Goal: Transaction & Acquisition: Purchase product/service

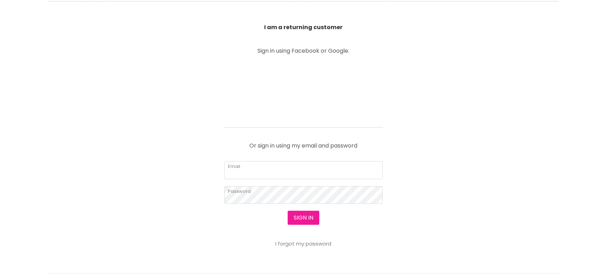
scroll to position [251, 0]
type input "lashesonpoint_australia@hotmail.com"
click at [304, 218] on button "Sign in" at bounding box center [304, 218] width 32 height 14
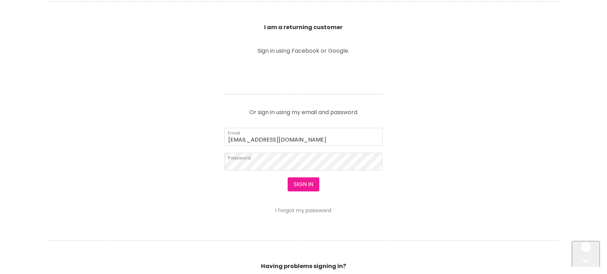
scroll to position [0, 0]
click at [303, 183] on button "Sign in" at bounding box center [304, 185] width 32 height 14
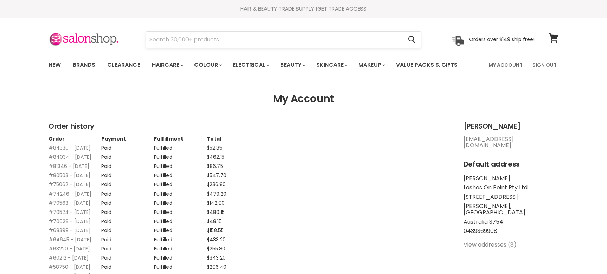
click at [228, 37] on input "Search" at bounding box center [274, 40] width 256 height 16
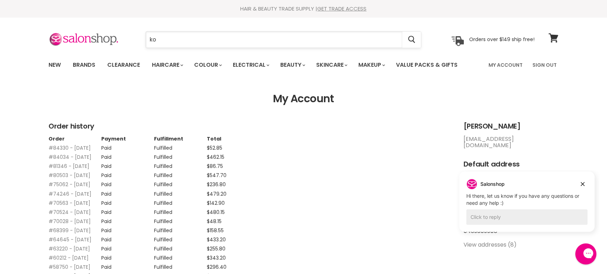
click at [228, 37] on input "ko" at bounding box center [274, 40] width 256 height 16
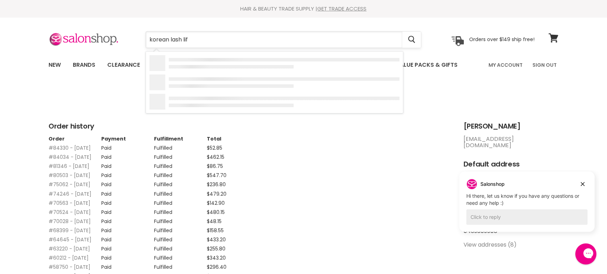
type input "korean lash lift"
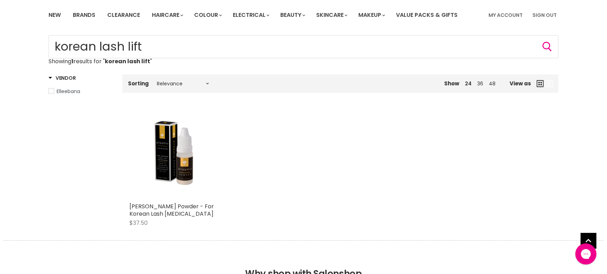
scroll to position [100, 0]
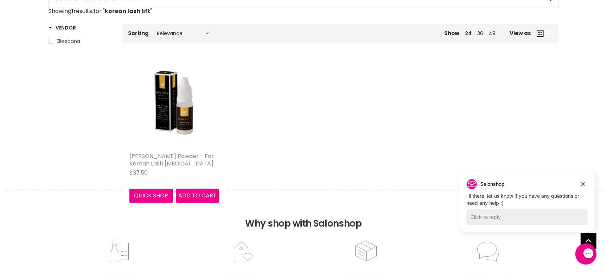
click at [179, 155] on link "Elleebana ElleeMix Powder - For Korean Lash Lift Technique" at bounding box center [171, 159] width 84 height 15
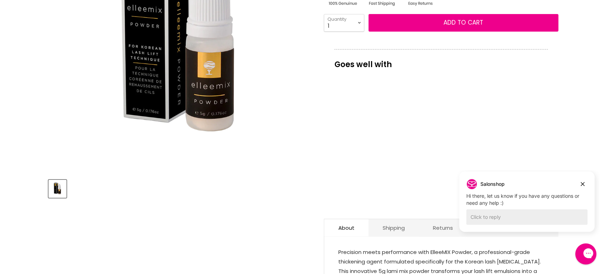
scroll to position [201, 0]
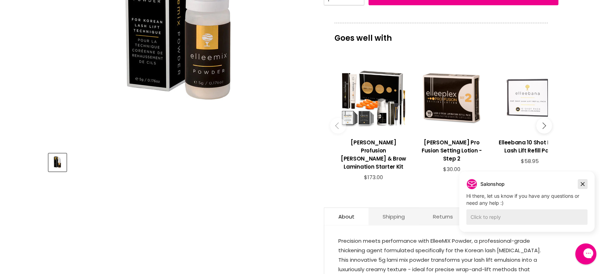
click at [581, 183] on icon "Dismiss campaign" at bounding box center [583, 185] width 4 height 4
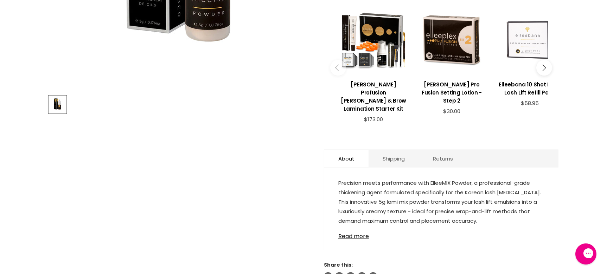
scroll to position [302, 0]
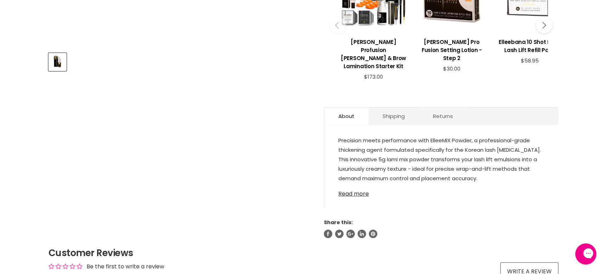
click at [349, 187] on link "Read more" at bounding box center [441, 192] width 206 height 11
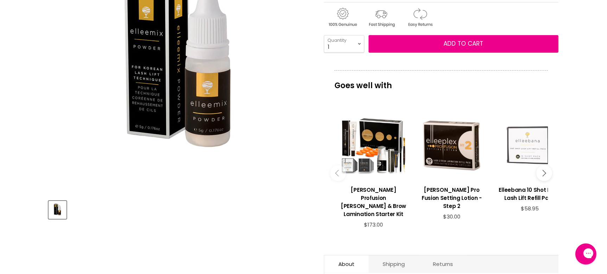
scroll to position [151, 0]
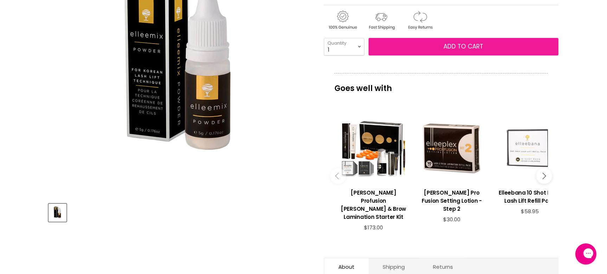
click at [475, 45] on span "Add to cart" at bounding box center [464, 46] width 40 height 8
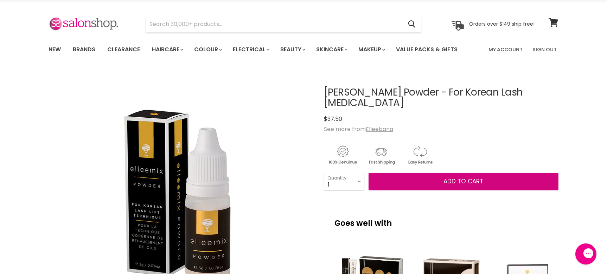
scroll to position [0, 0]
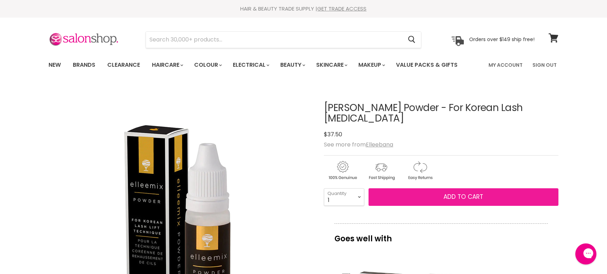
click at [448, 197] on span "Add to cart" at bounding box center [464, 197] width 40 height 8
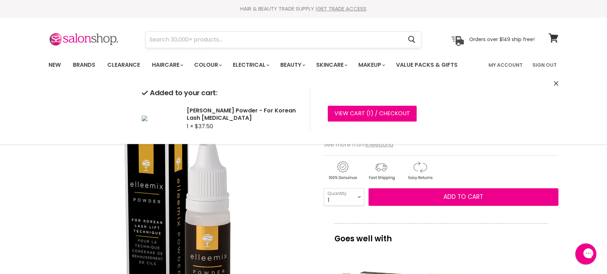
click at [161, 42] on input "Search" at bounding box center [274, 40] width 256 height 16
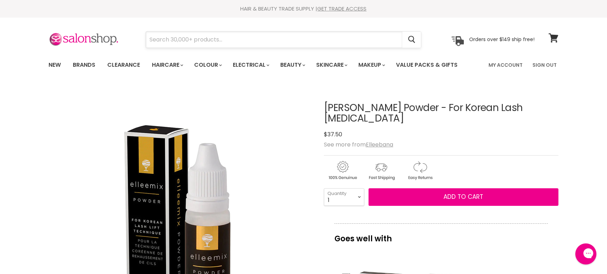
click at [161, 42] on input "Search" at bounding box center [274, 40] width 256 height 16
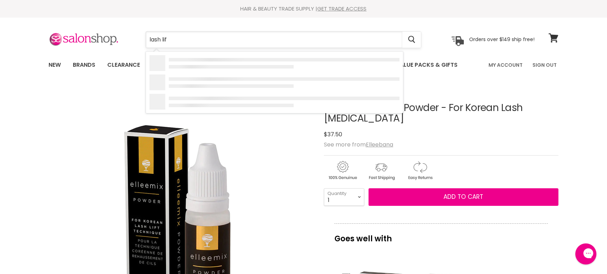
type input "lash lift"
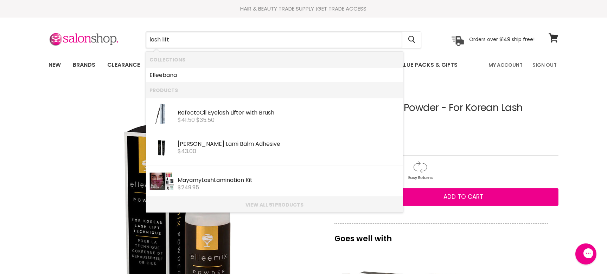
click at [267, 204] on link "View all 51 products" at bounding box center [275, 205] width 250 height 6
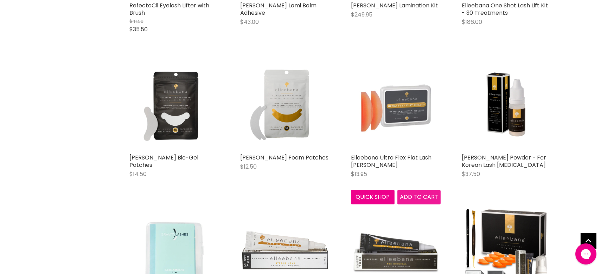
click at [414, 197] on span "Add to cart" at bounding box center [419, 197] width 38 height 8
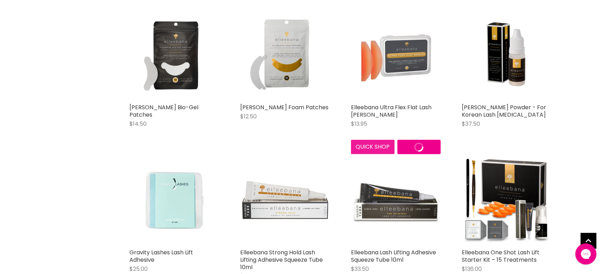
scroll to position [402, 0]
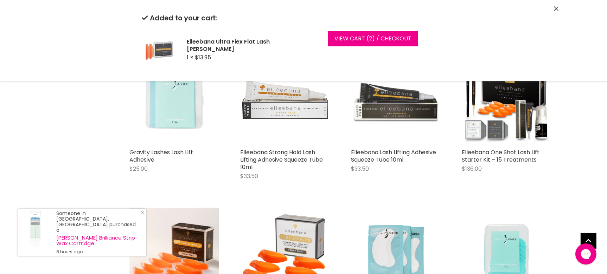
click at [554, 9] on icon "Close" at bounding box center [556, 8] width 5 height 5
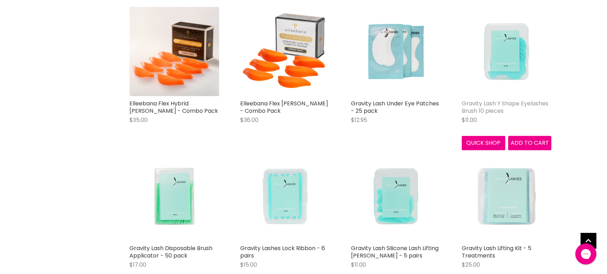
scroll to position [653, 0]
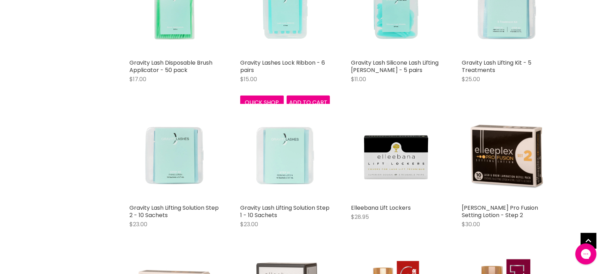
scroll to position [804, 0]
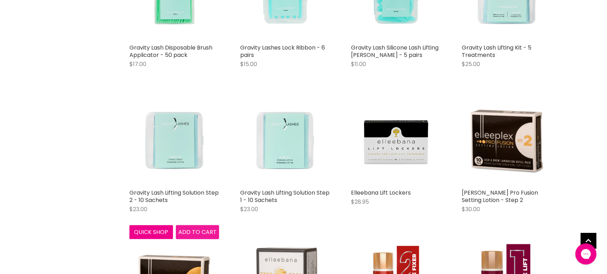
click at [191, 232] on span "Add to cart" at bounding box center [197, 232] width 38 height 8
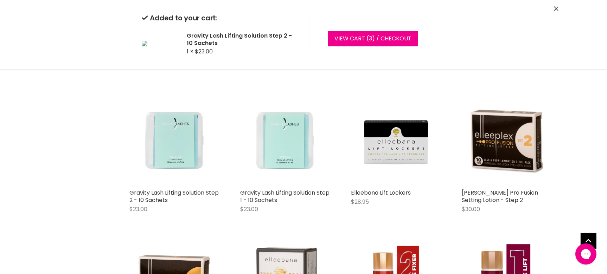
click at [310, 233] on div "Sale RefectoCil Eyelash Lifter with Brush $41.50 $35.50 RefectoCil Quick shop A…" at bounding box center [340, 249] width 436 height 1800
click at [299, 231] on span "Add to cart" at bounding box center [308, 232] width 38 height 8
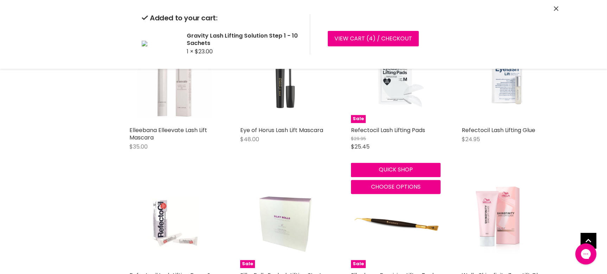
scroll to position [1659, 0]
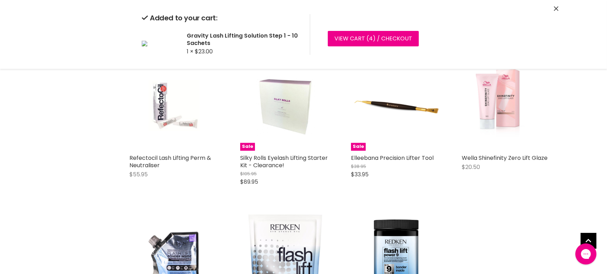
scroll to position [1457, 0]
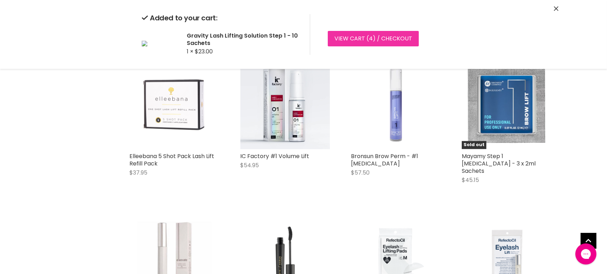
click at [356, 36] on link "View cart ( 4 ) / Checkout" at bounding box center [373, 38] width 91 height 15
